Goal: Transaction & Acquisition: Purchase product/service

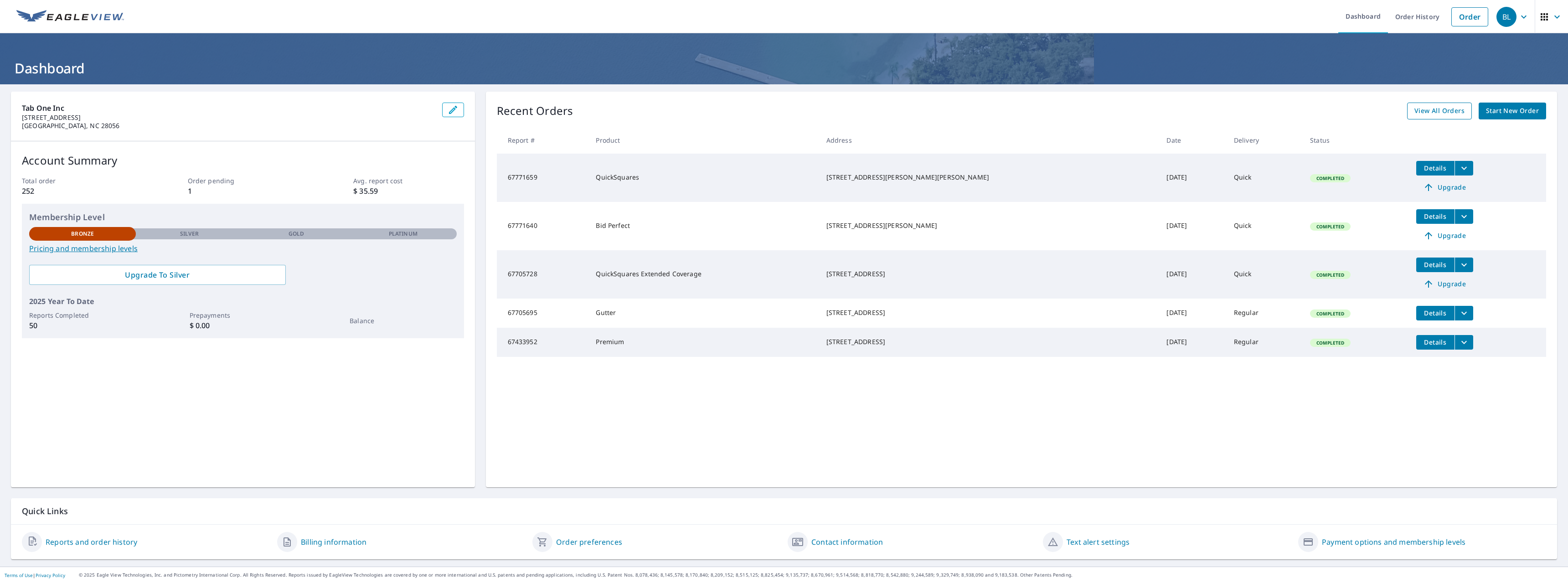
click at [1429, 108] on span "View All Orders" at bounding box center [1440, 111] width 50 height 12
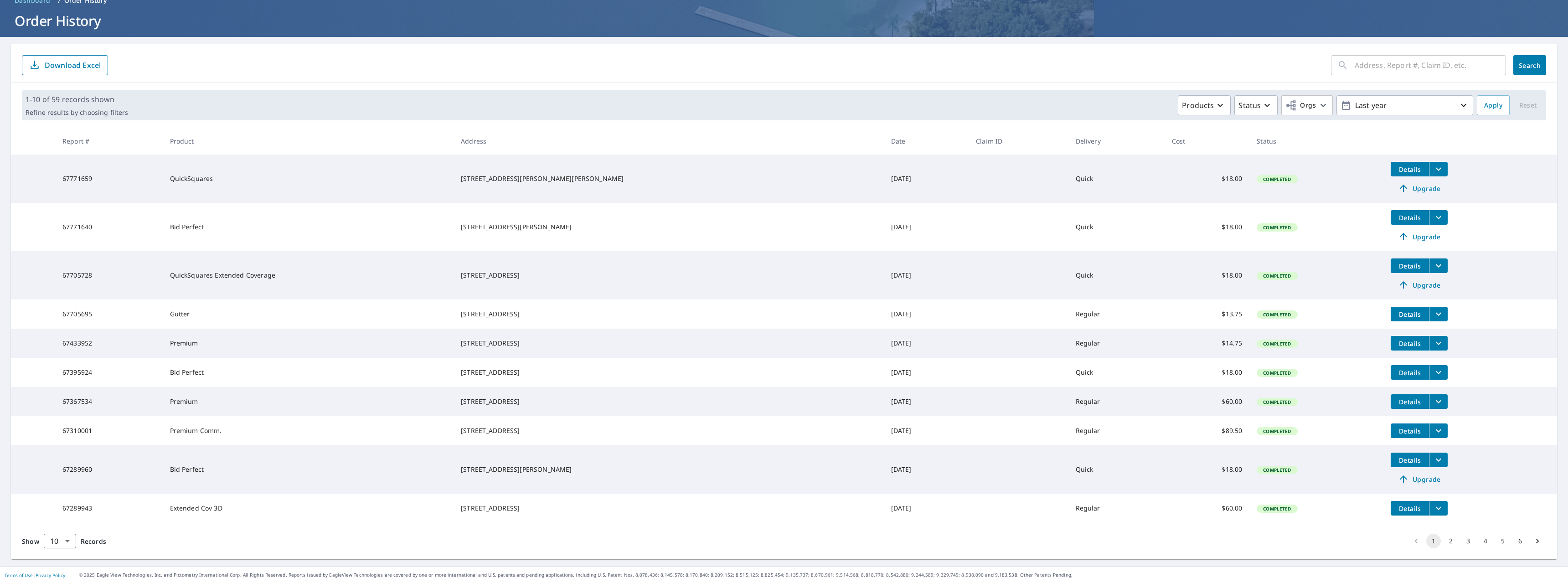
scroll to position [69, 0]
click at [1444, 542] on button "2" at bounding box center [1451, 541] width 15 height 15
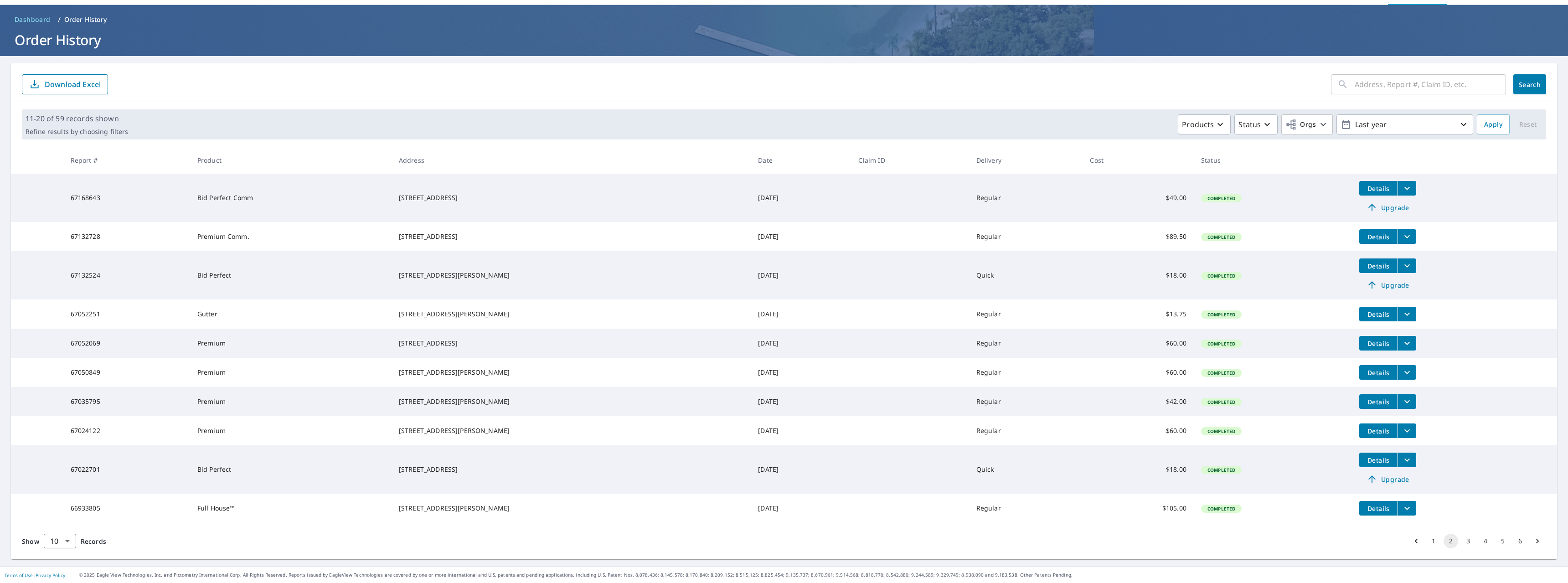
scroll to position [54, 0]
click at [1462, 540] on button "3" at bounding box center [1468, 541] width 15 height 15
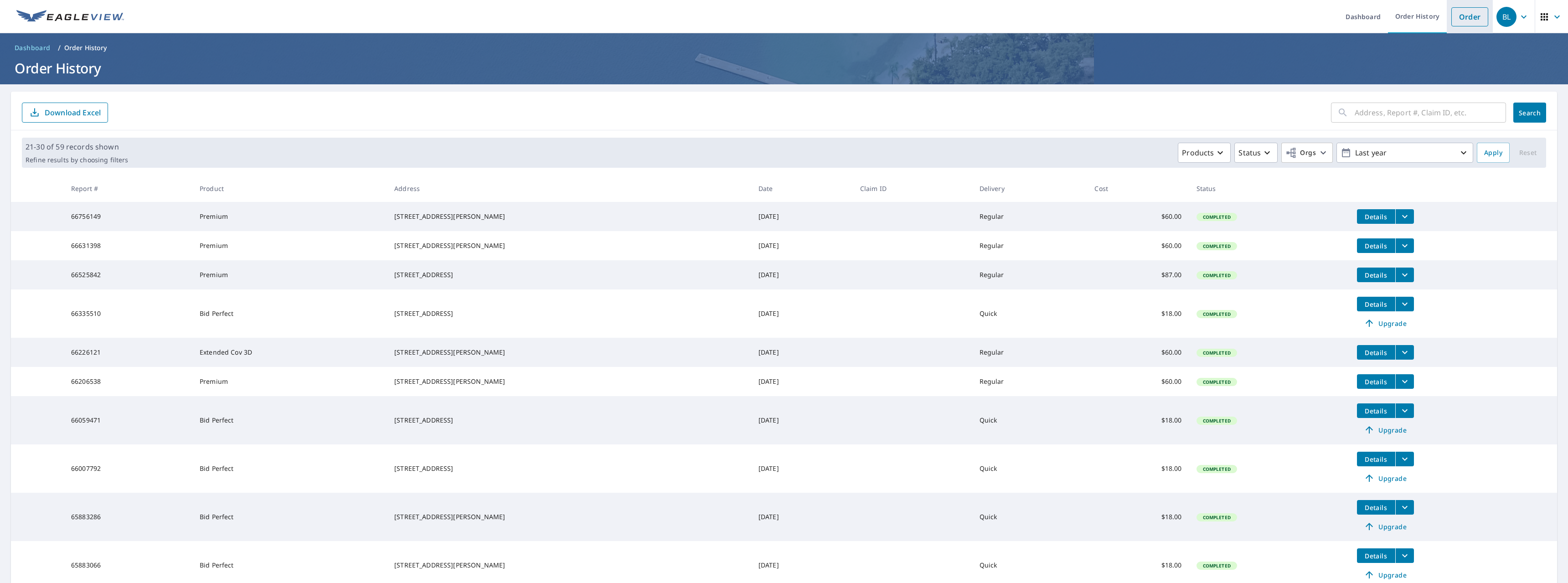
click at [1474, 15] on link "Order" at bounding box center [1469, 16] width 37 height 19
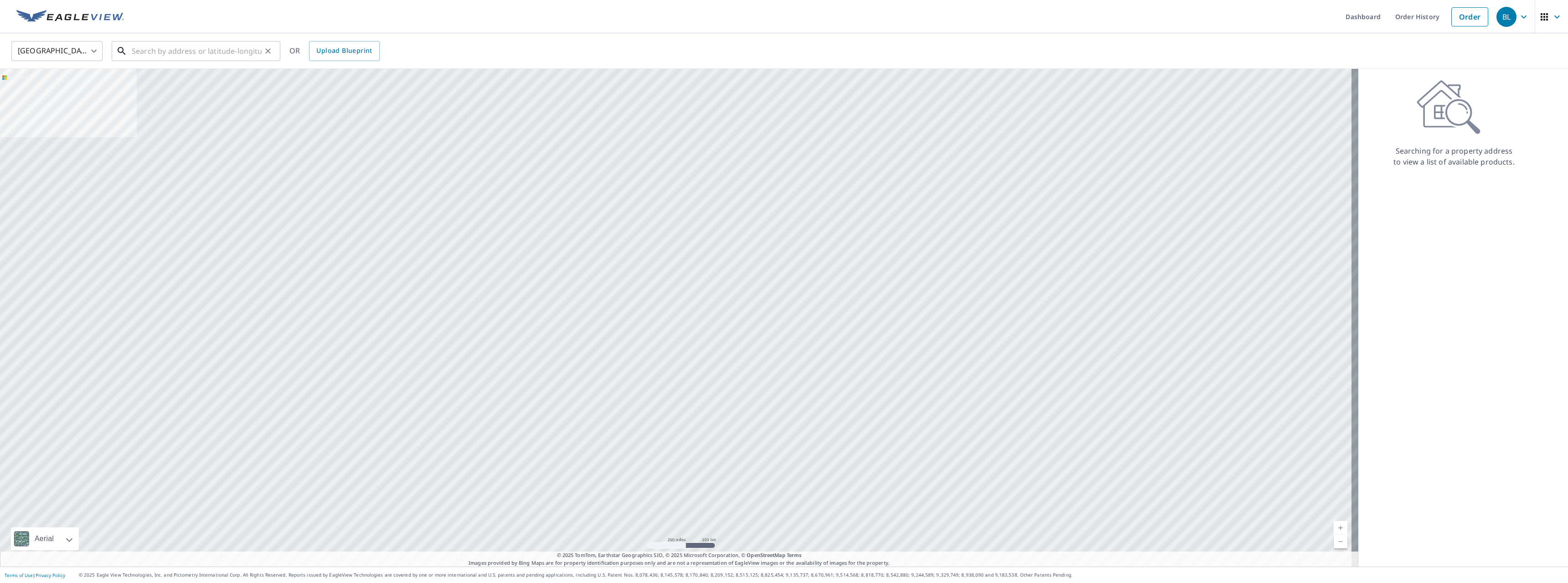
click at [177, 56] on input "text" at bounding box center [196, 51] width 130 height 26
click at [153, 123] on p "[GEOGRAPHIC_DATA]" at bounding box center [201, 127] width 143 height 9
type input "[STREET_ADDRESS][PERSON_NAME]"
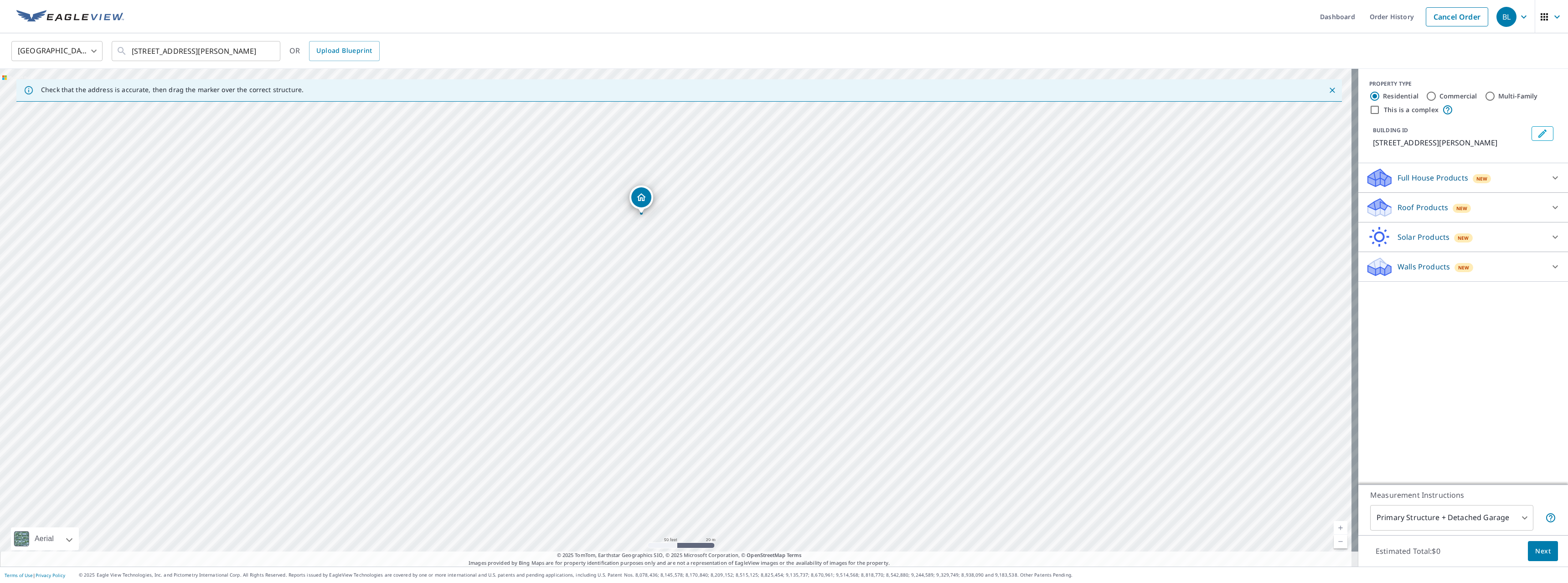
drag, startPoint x: 666, startPoint y: 270, endPoint x: 645, endPoint y: 198, distance: 75.0
drag, startPoint x: 676, startPoint y: 295, endPoint x: 678, endPoint y: 302, distance: 7.3
click at [1416, 270] on p "Walls Products" at bounding box center [1424, 267] width 52 height 11
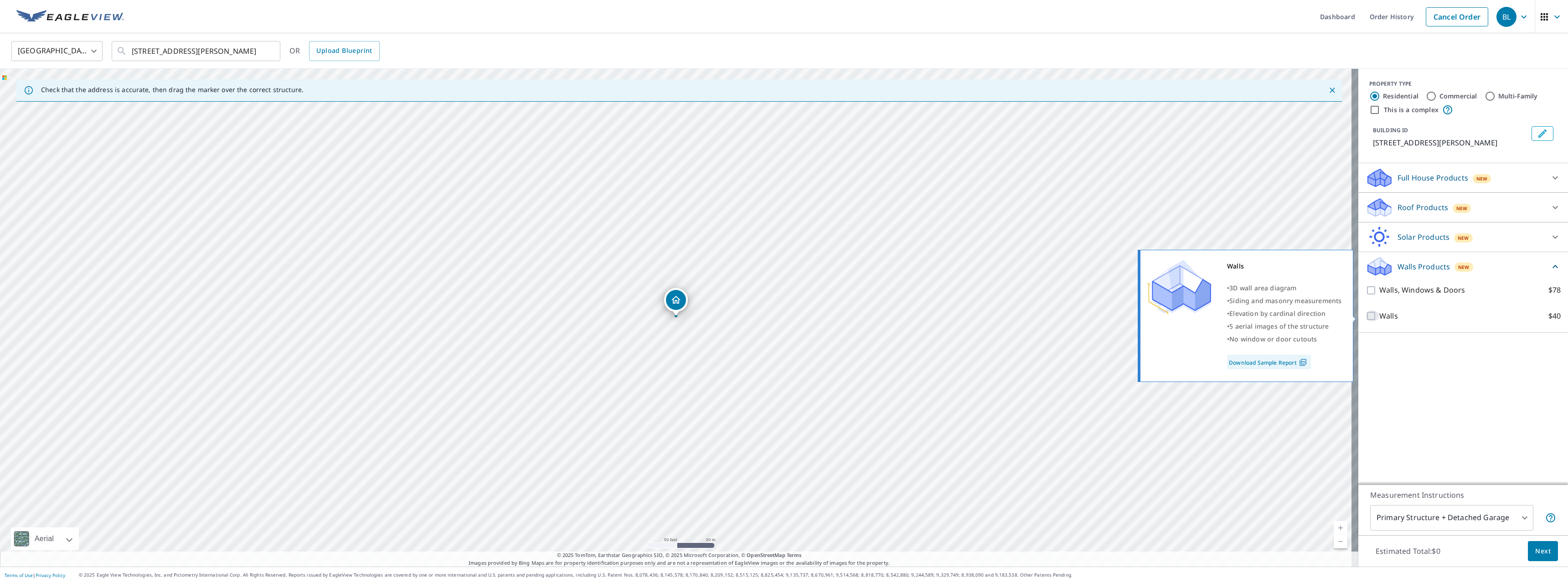
click at [1366, 315] on input "Walls $40" at bounding box center [1373, 316] width 13 height 11
checkbox input "true"
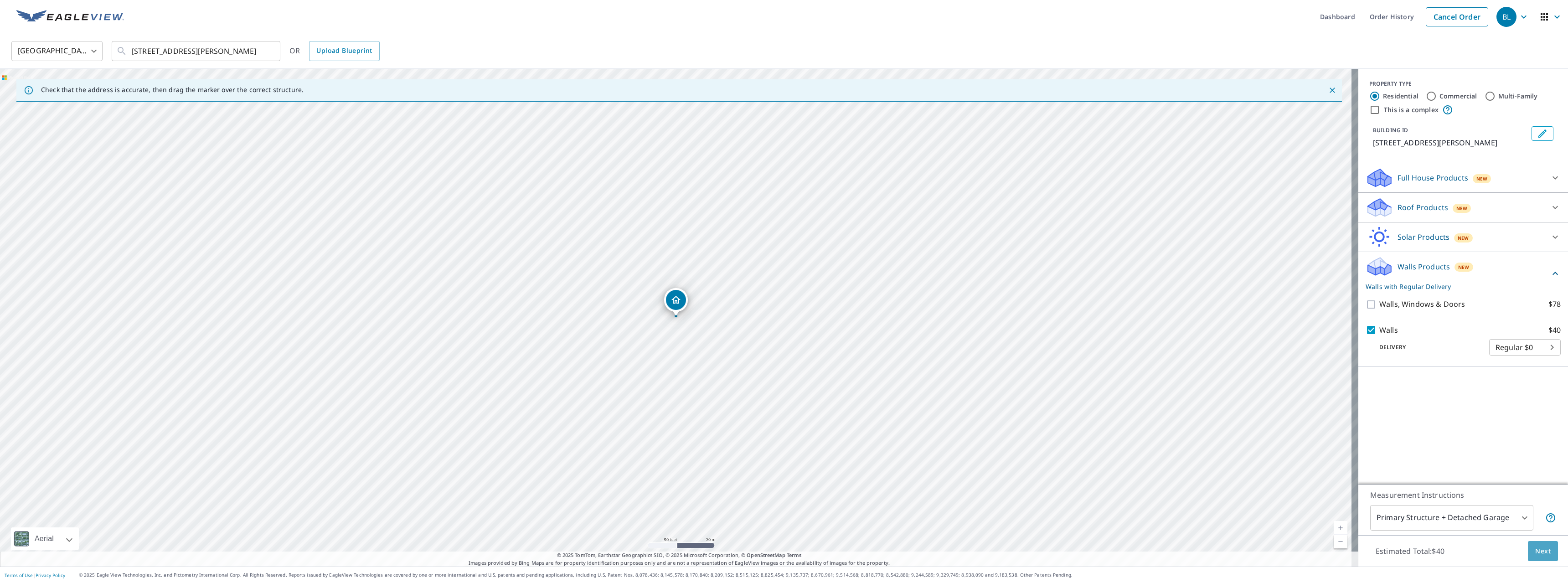
click at [1535, 553] on span "Next" at bounding box center [1542, 551] width 15 height 12
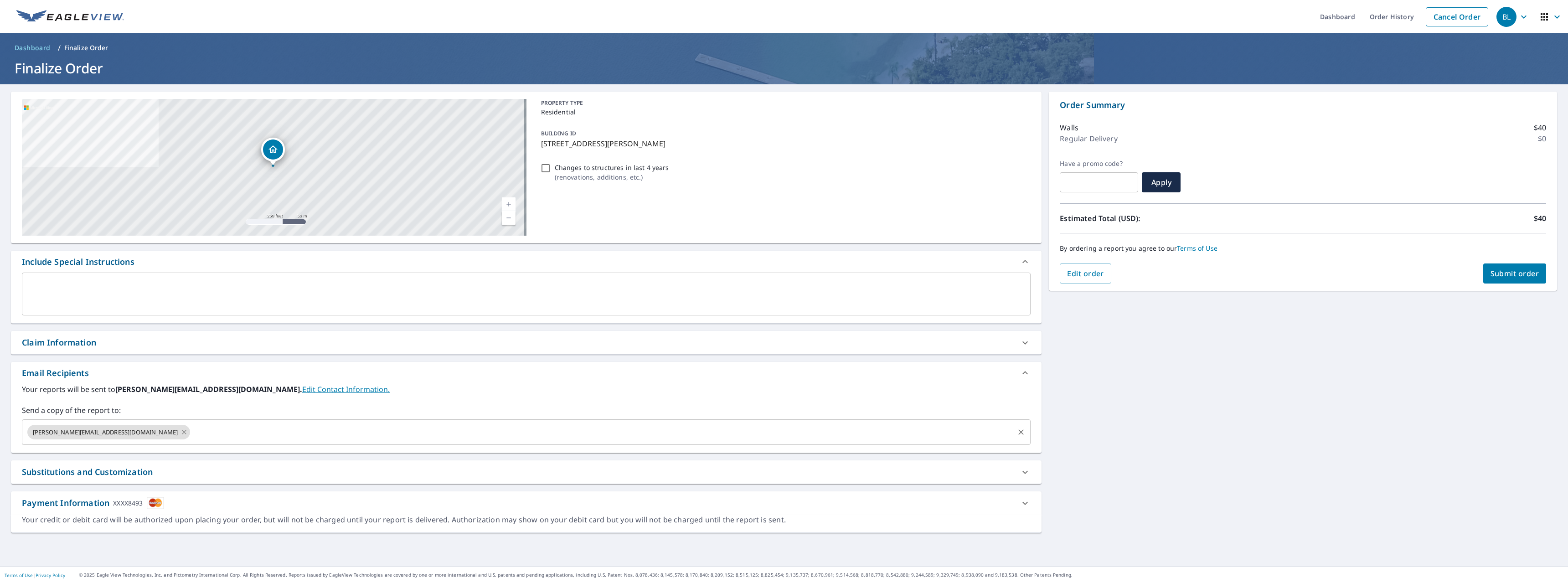
click at [181, 434] on icon at bounding box center [184, 432] width 7 height 10
click at [1504, 269] on span "Submit order" at bounding box center [1515, 273] width 49 height 10
